Goal: Information Seeking & Learning: Learn about a topic

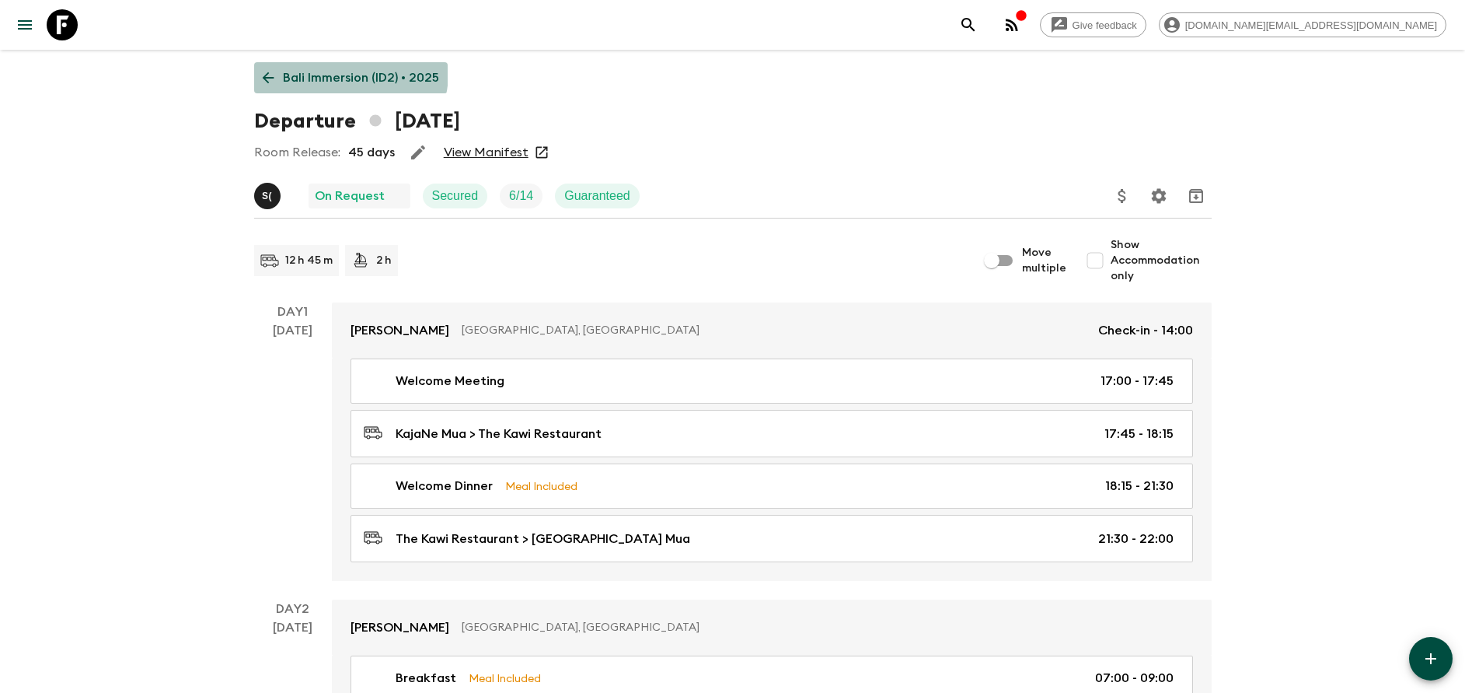
click at [343, 72] on p "Bali Immersion (ID2) • 2025" at bounding box center [361, 77] width 156 height 19
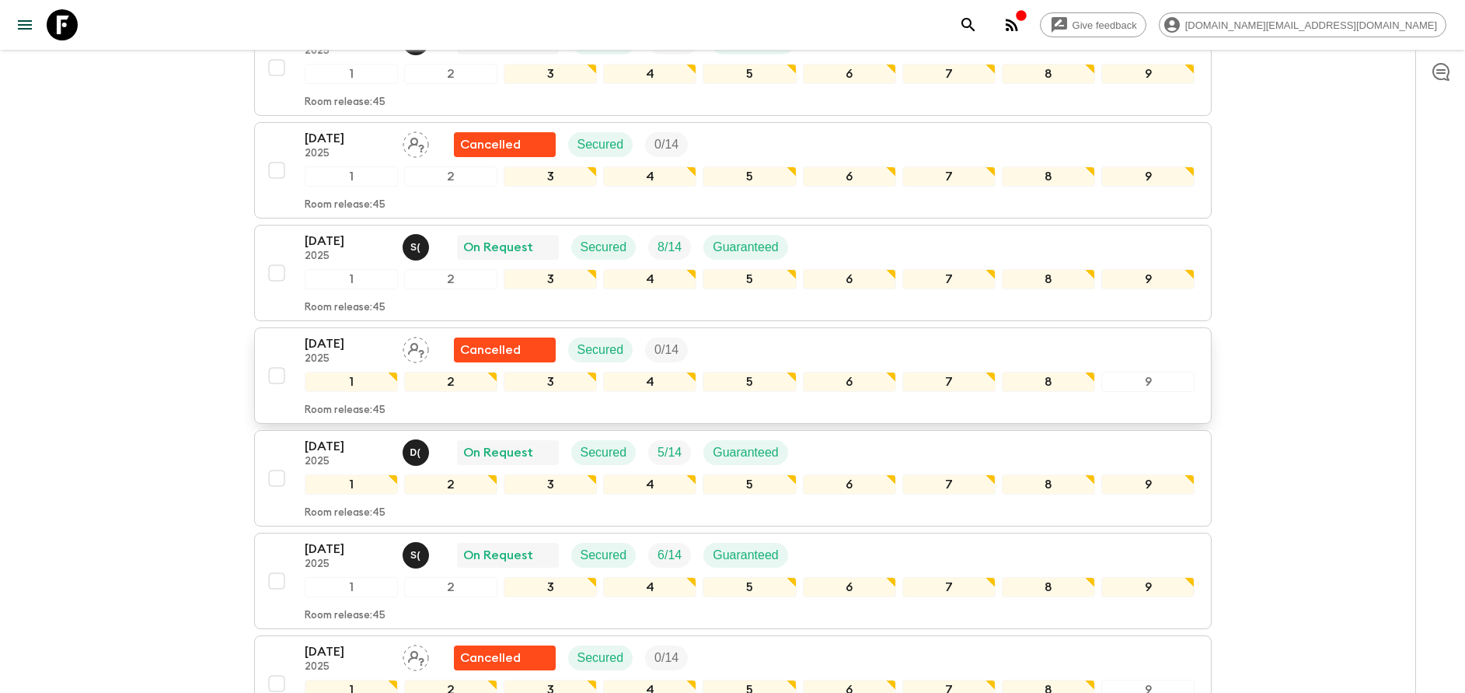
scroll to position [350, 0]
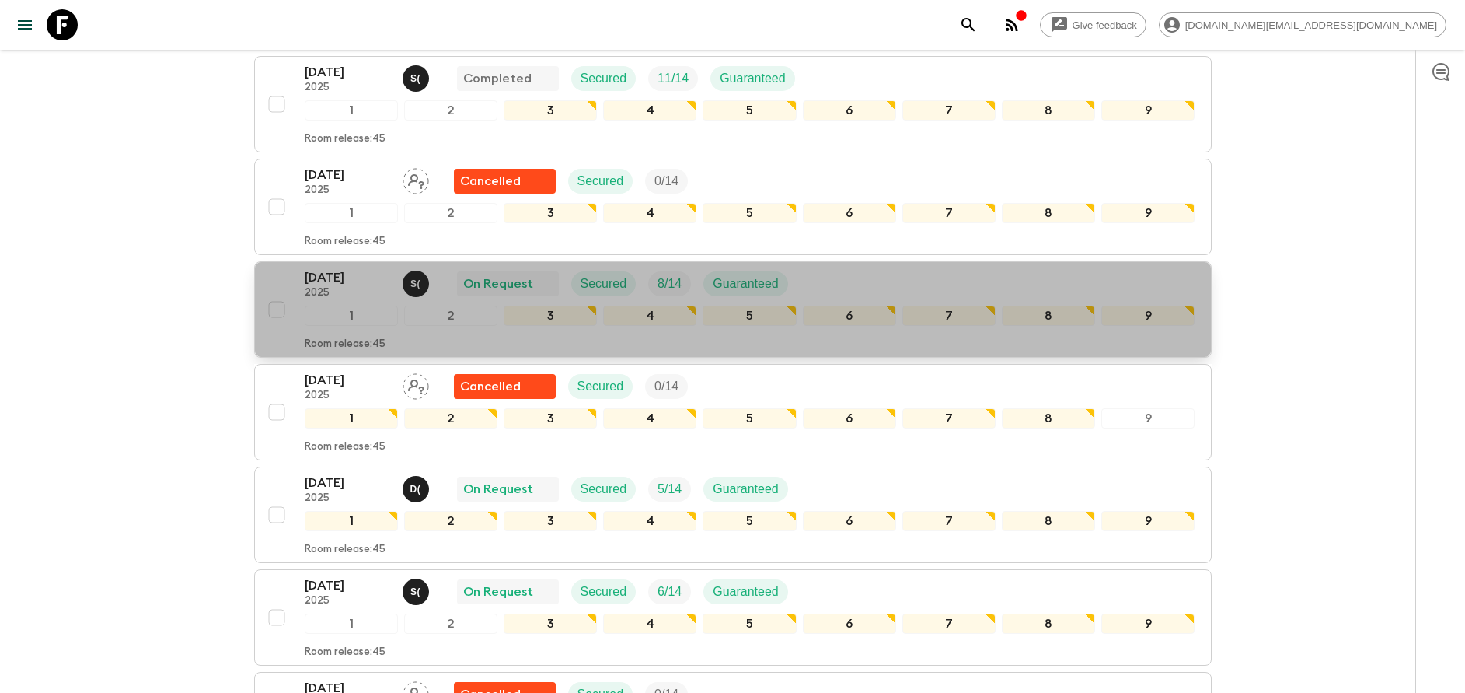
click at [344, 286] on p "[DATE]" at bounding box center [348, 277] width 86 height 19
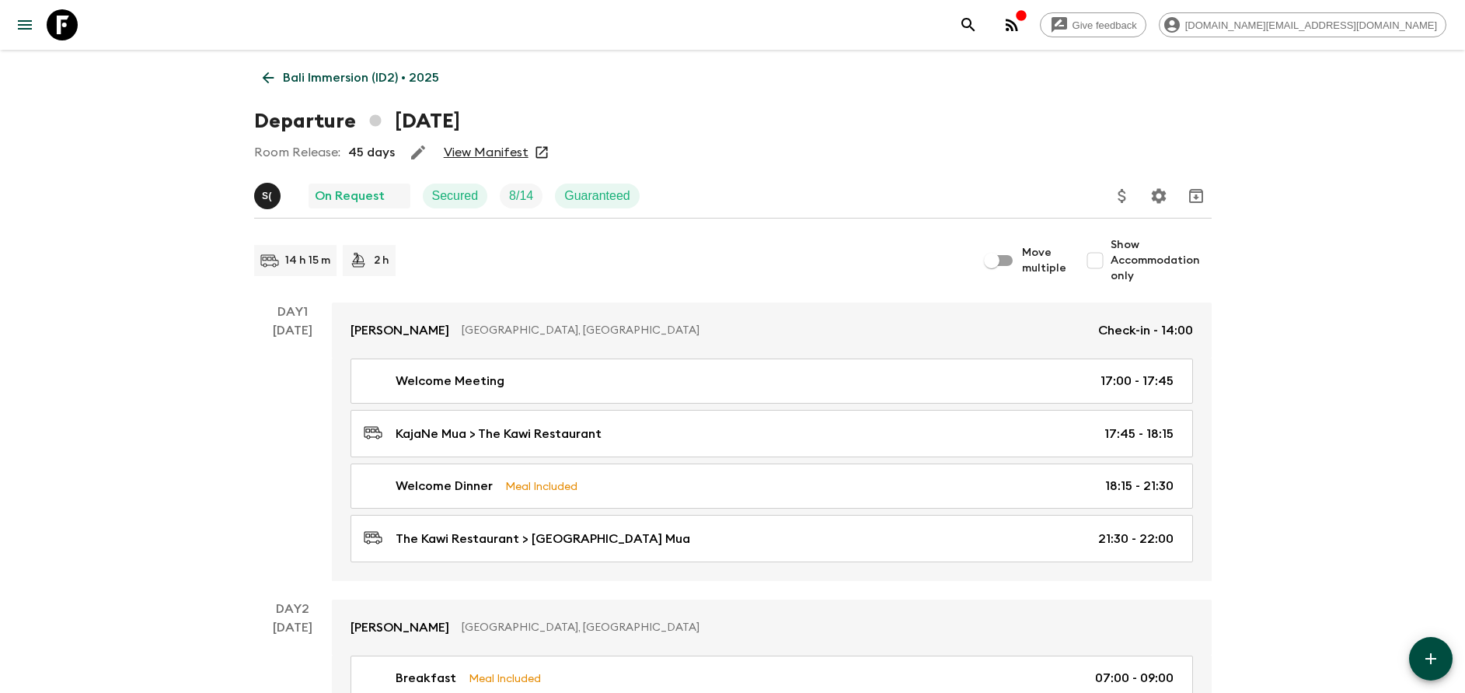
click at [472, 155] on link "View Manifest" at bounding box center [486, 153] width 85 height 16
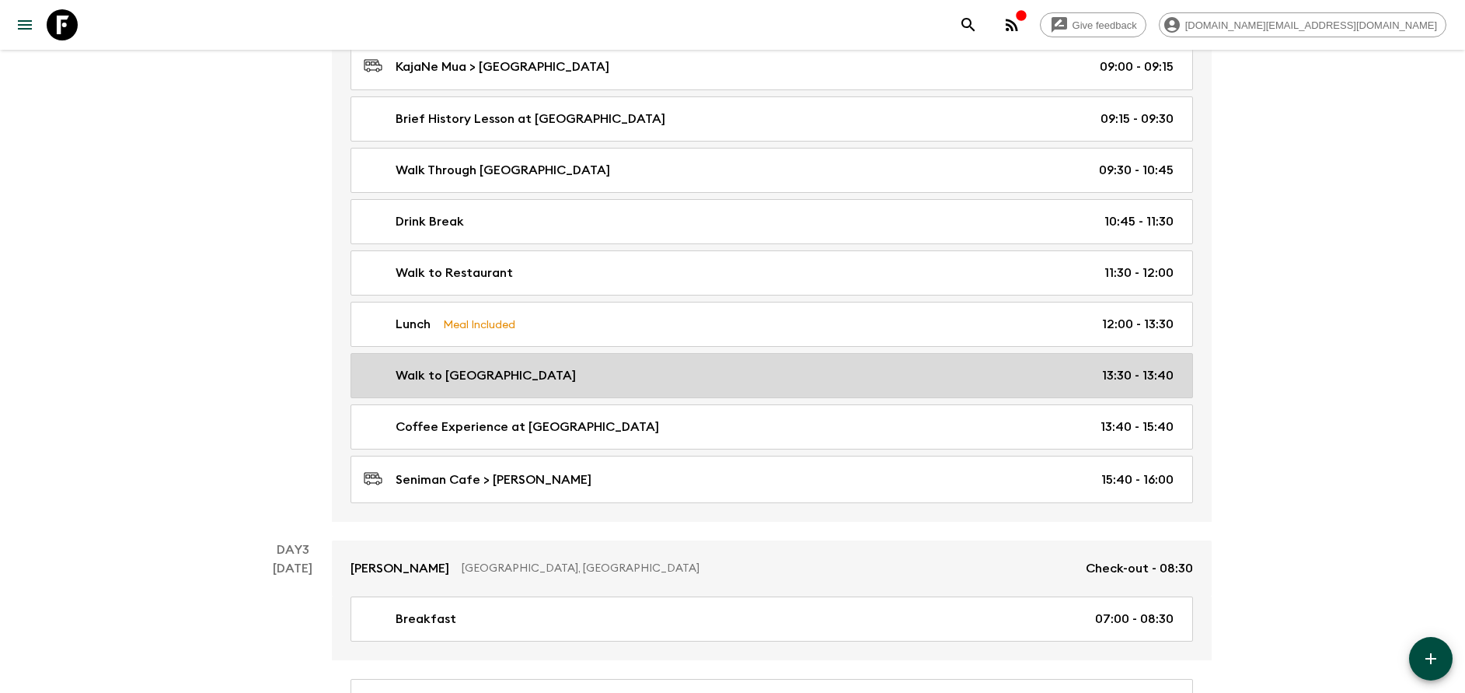
scroll to position [700, 0]
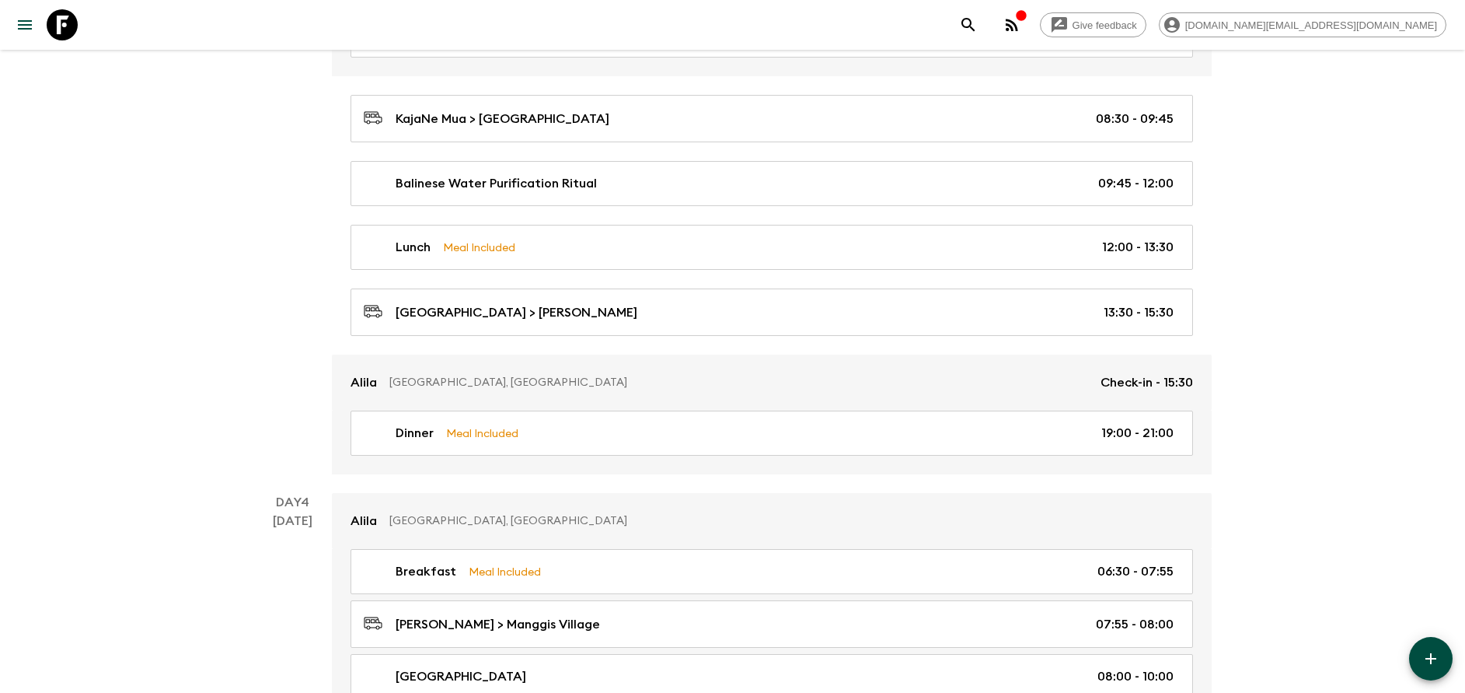
scroll to position [1283, 0]
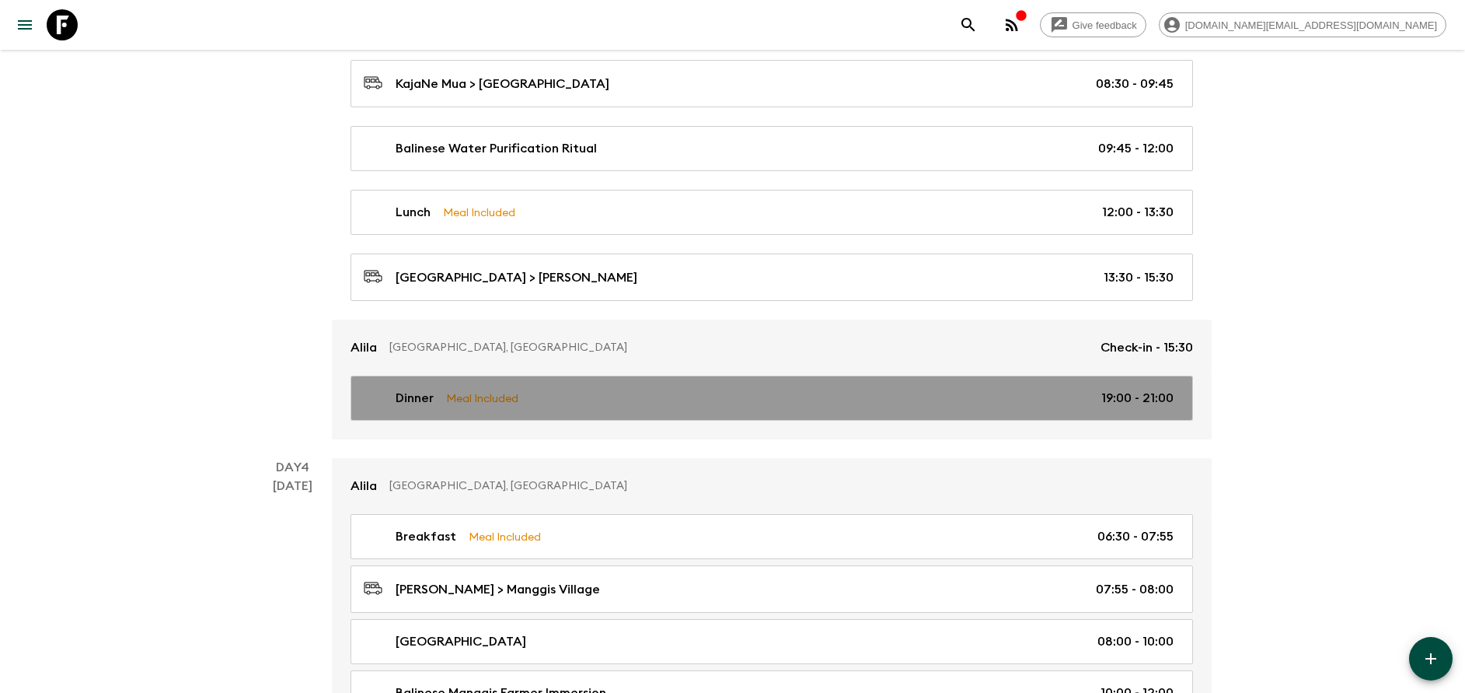
click at [528, 383] on link "Dinner Meal Included 19:00 - 21:00" at bounding box center [772, 397] width 843 height 45
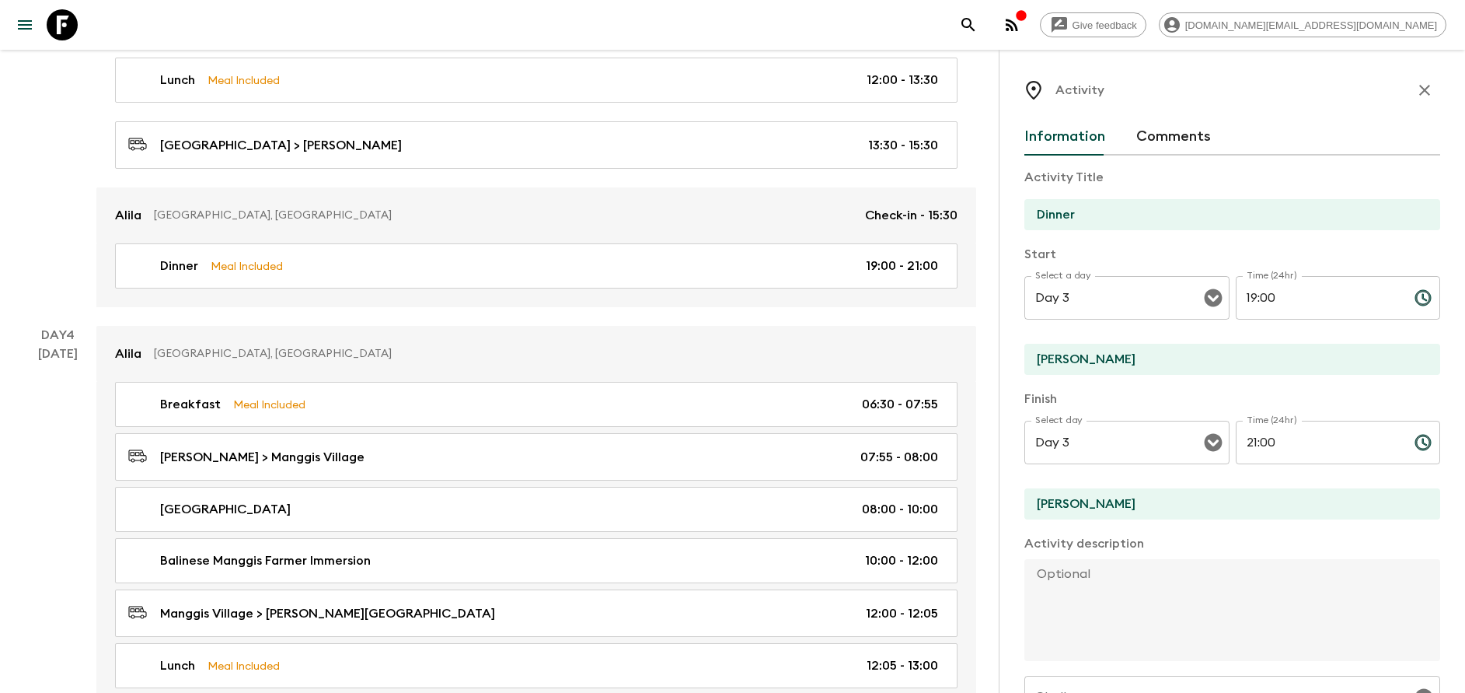
scroll to position [1516, 0]
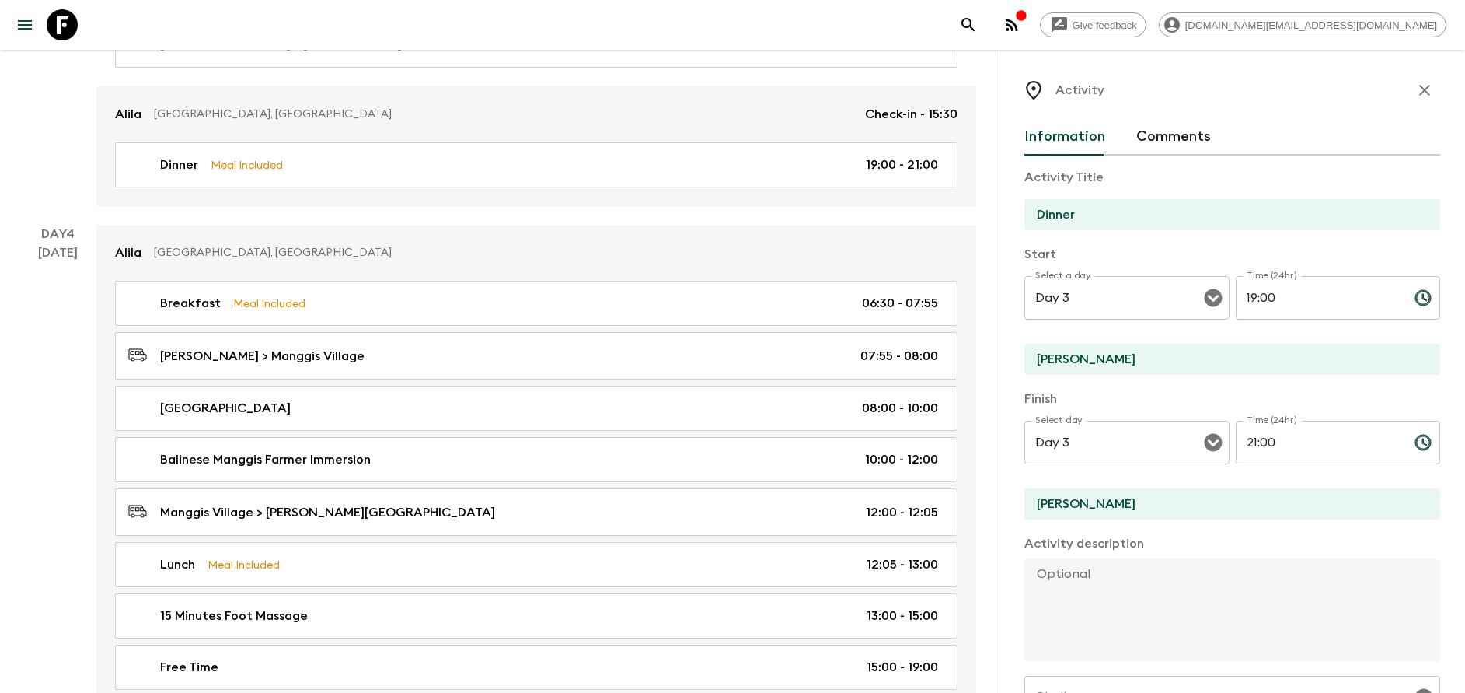
click at [1409, 76] on button "button" at bounding box center [1424, 90] width 31 height 31
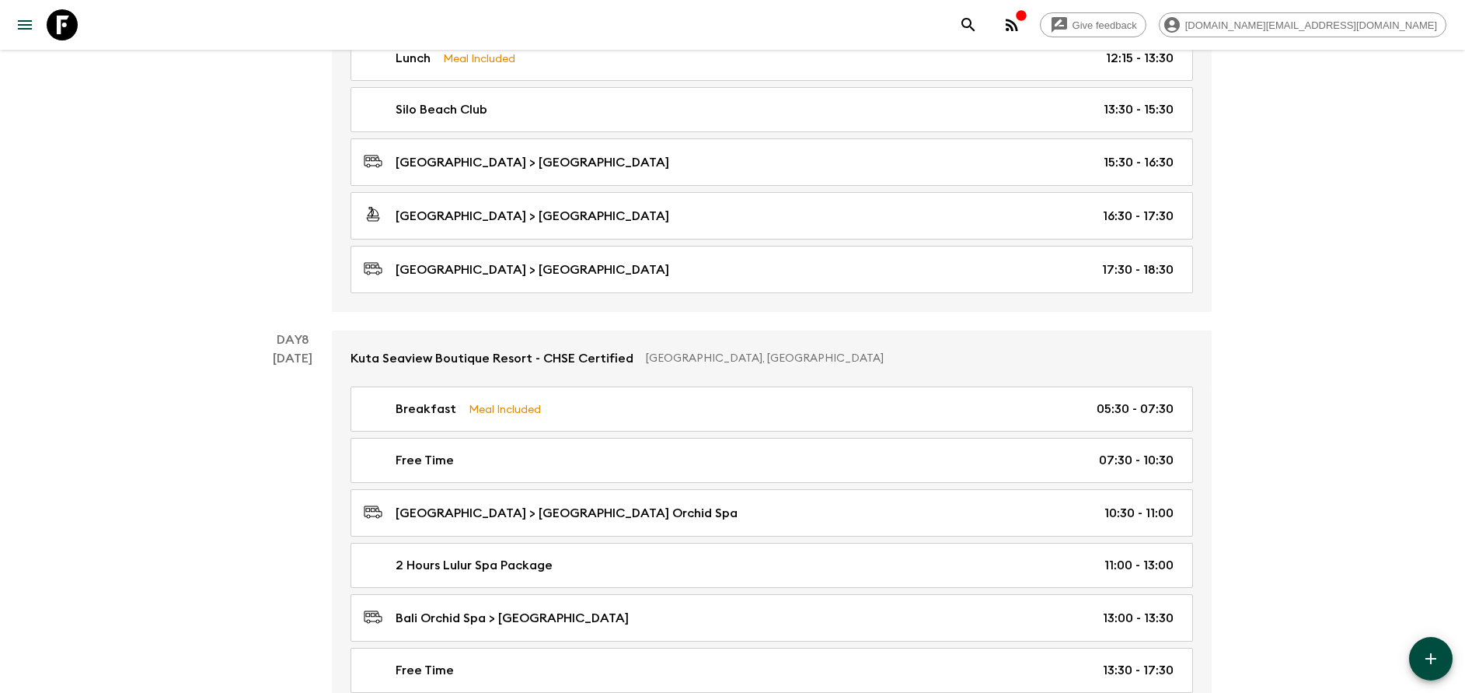
scroll to position [3498, 0]
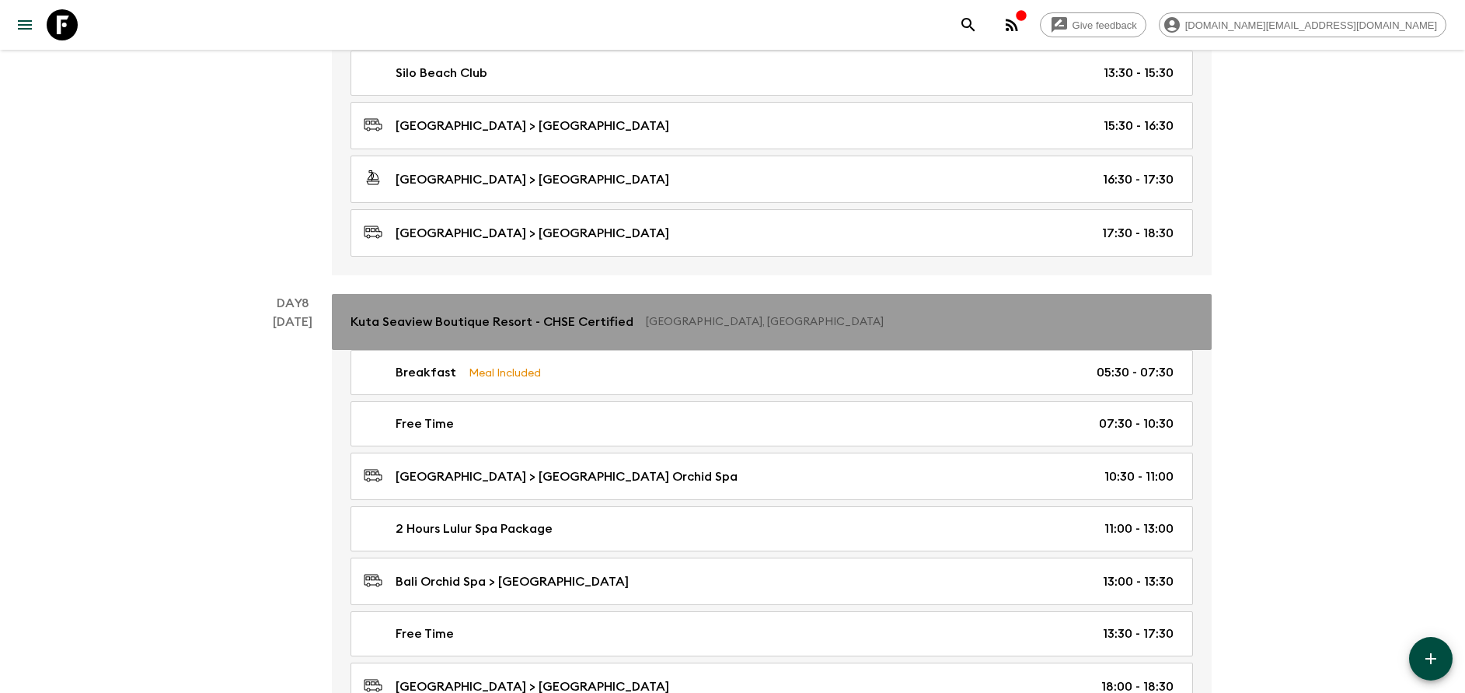
click at [547, 323] on p "Kuta Seaview Boutique Resort - CHSE Certified" at bounding box center [492, 321] width 283 height 19
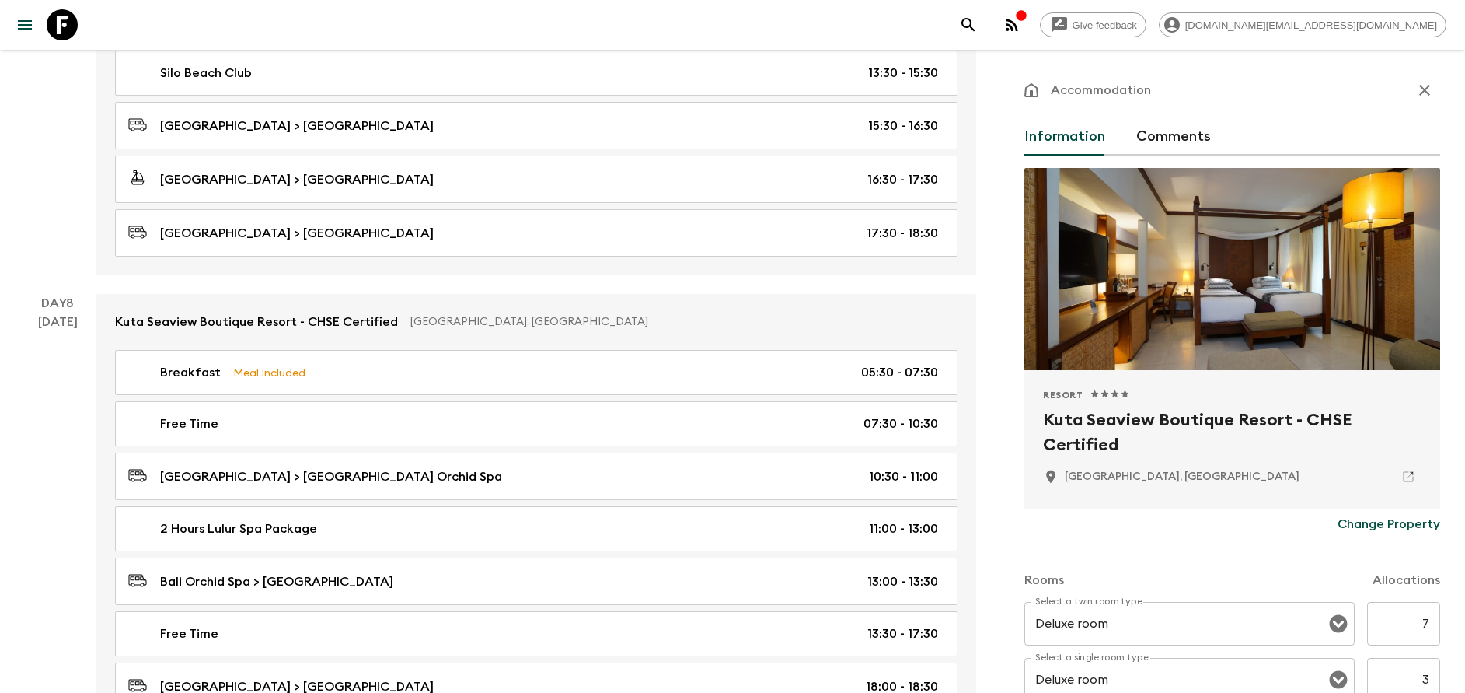
click at [1415, 86] on icon "button" at bounding box center [1424, 90] width 19 height 19
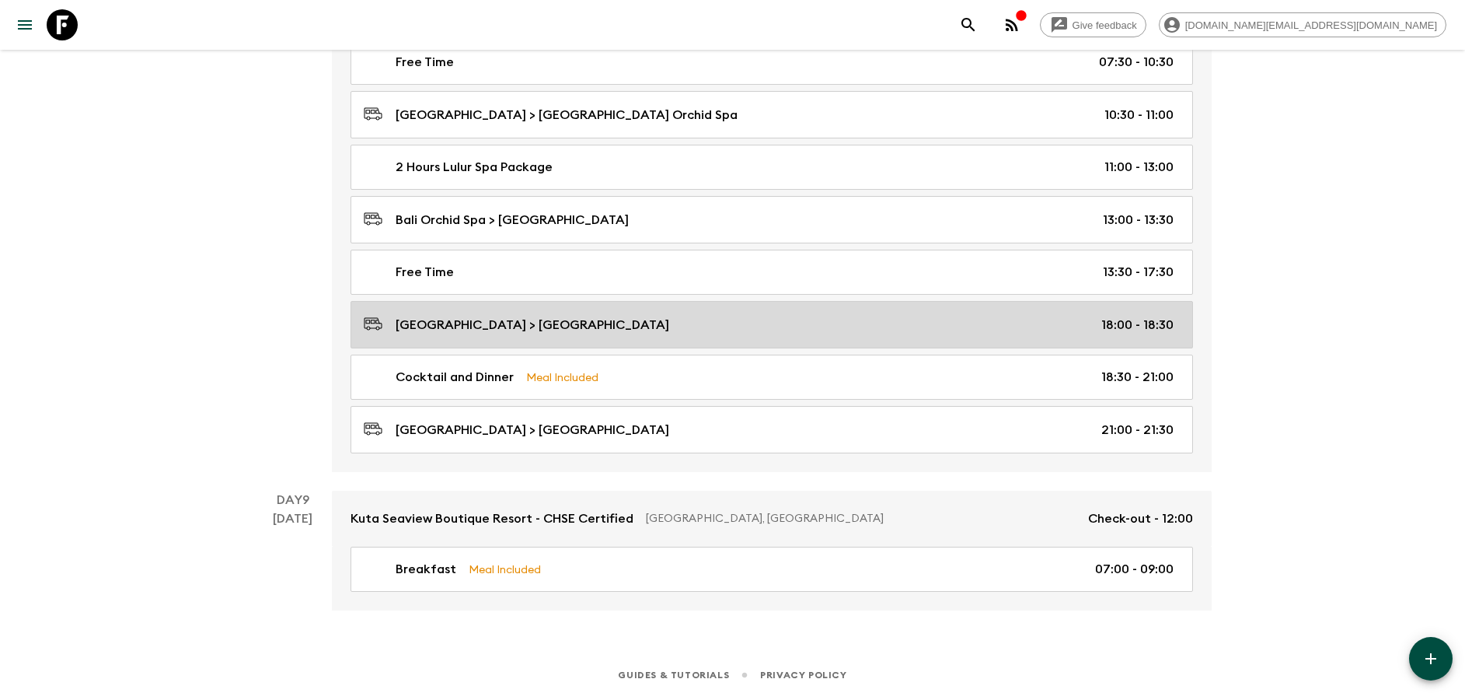
scroll to position [3862, 0]
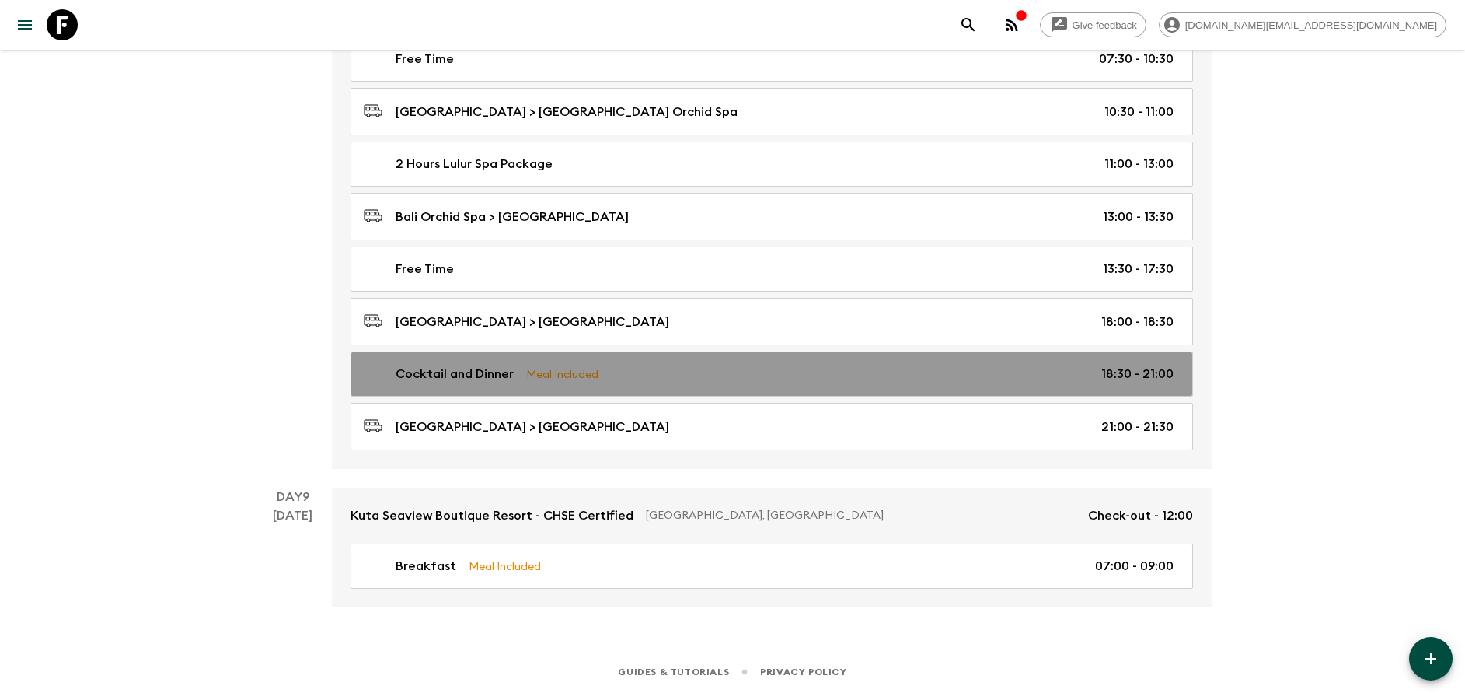
click at [554, 362] on link "Cocktail and Dinner Meal Included 18:30 - 21:00" at bounding box center [772, 373] width 843 height 45
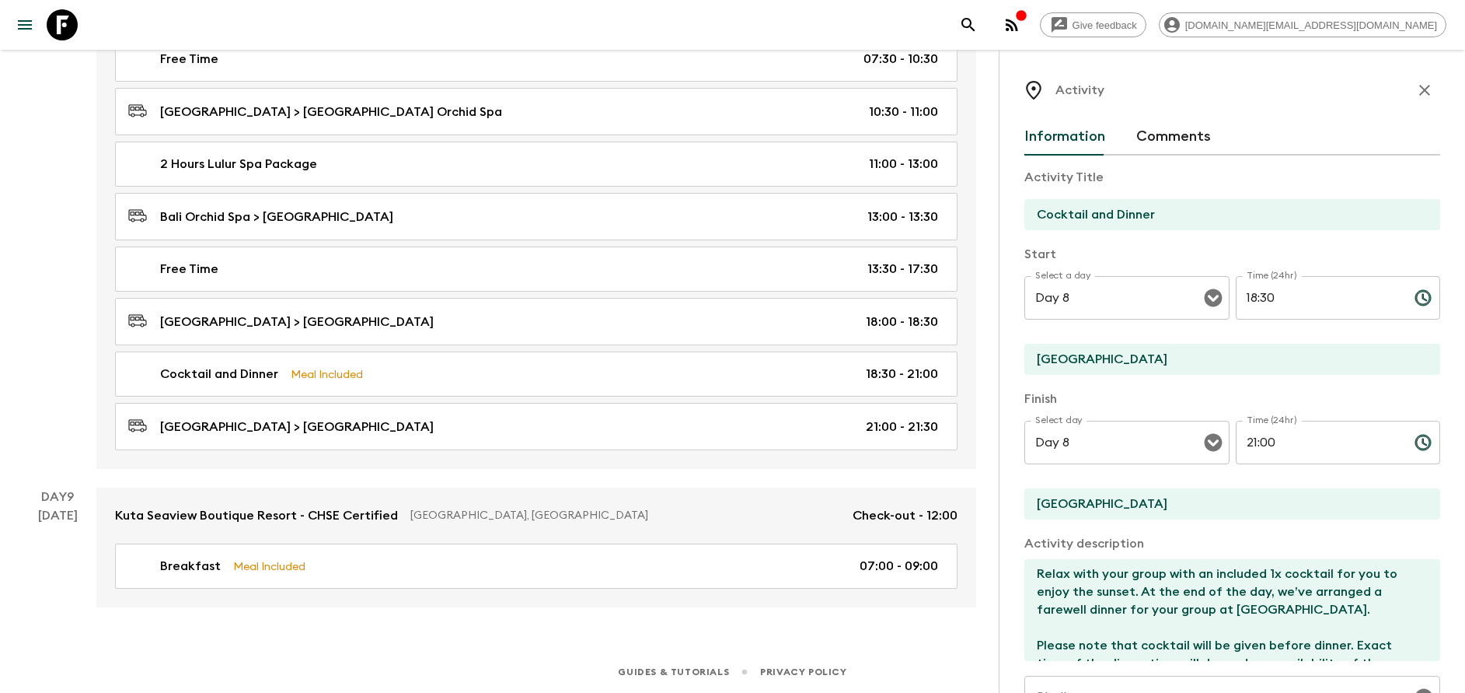
click at [1415, 93] on icon "button" at bounding box center [1424, 90] width 19 height 19
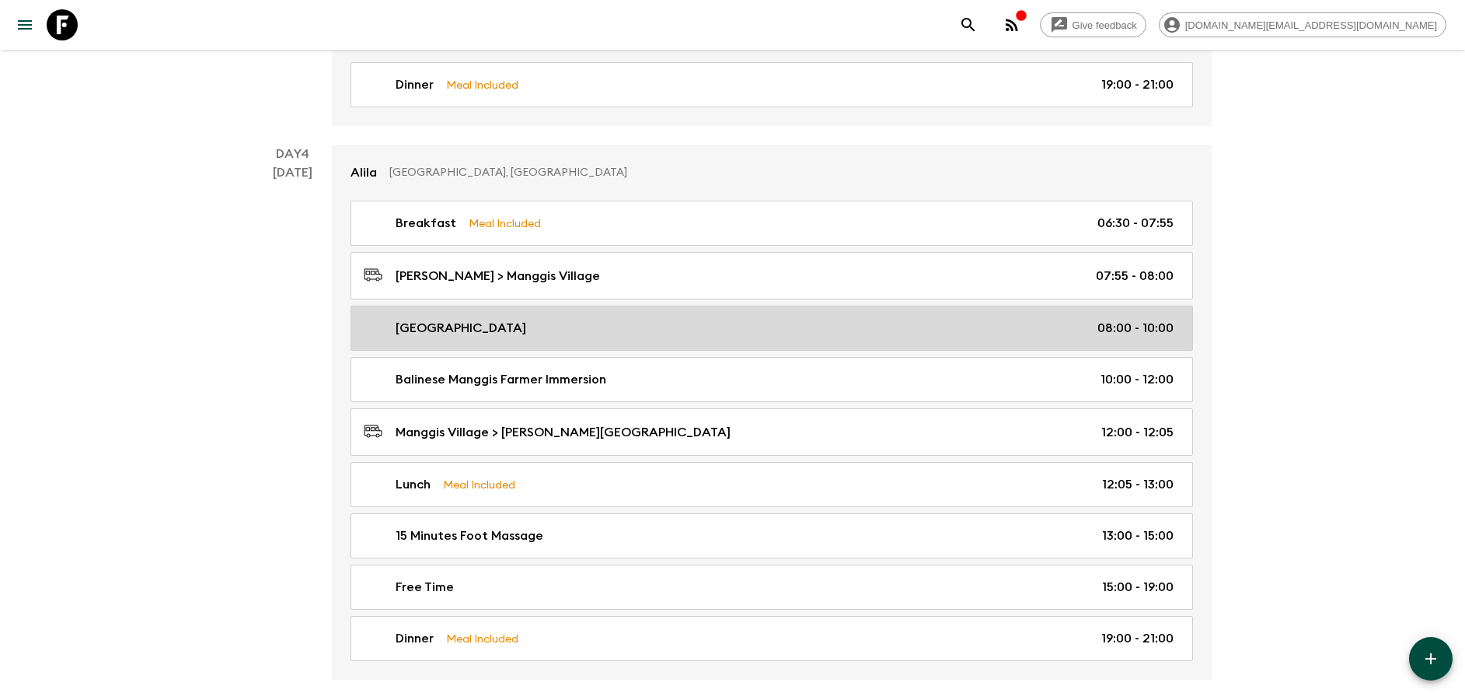
scroll to position [1632, 0]
